Goal: Book appointment/travel/reservation

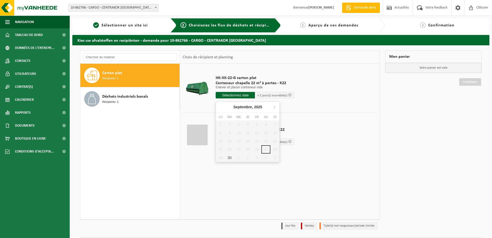
click at [238, 93] on input "text" at bounding box center [235, 95] width 39 height 6
click at [227, 159] on div "30" at bounding box center [229, 157] width 9 height 8
type input "à partir de [DATE]"
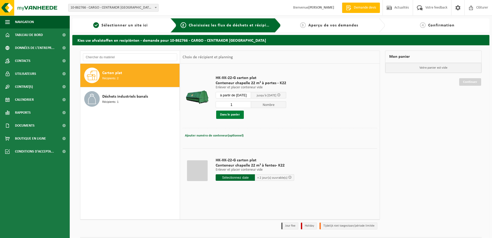
click at [238, 111] on button "Dans le panier" at bounding box center [230, 114] width 28 height 8
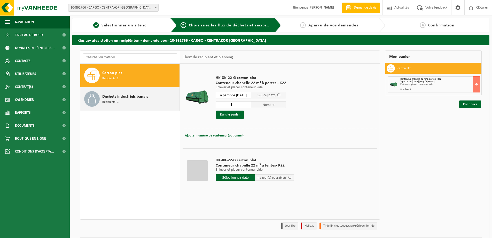
click at [141, 98] on span "Déchets industriels banals" at bounding box center [125, 96] width 46 height 6
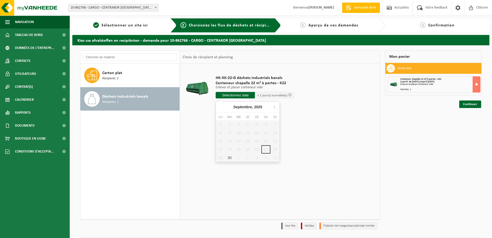
click at [235, 95] on input "text" at bounding box center [235, 95] width 39 height 6
click at [229, 156] on div "30" at bounding box center [229, 157] width 9 height 8
type input "à partir de [DATE]"
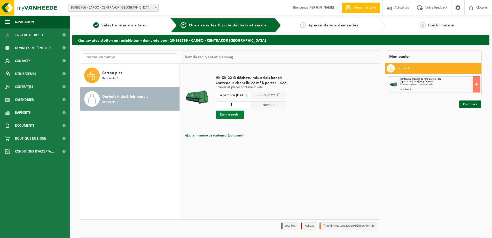
click at [230, 116] on button "Dans le panier" at bounding box center [230, 114] width 28 height 8
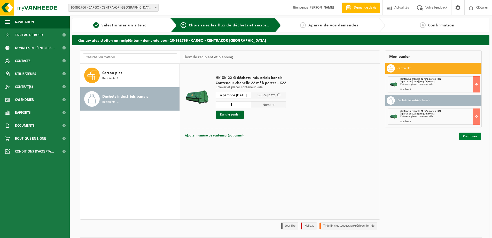
click at [479, 136] on link "Continuer" at bounding box center [471, 135] width 22 height 7
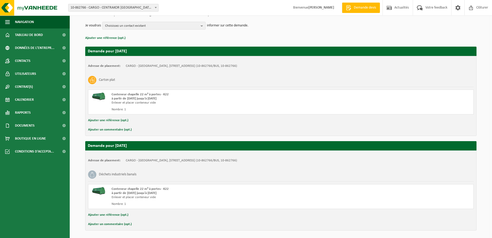
scroll to position [79, 0]
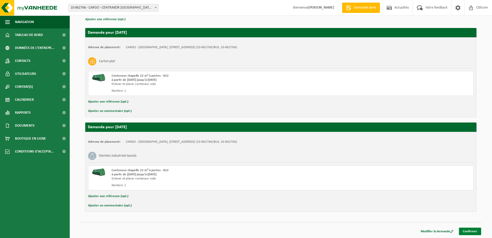
click at [474, 230] on link "Confirmer" at bounding box center [470, 230] width 22 height 7
